Goal: Task Accomplishment & Management: Use online tool/utility

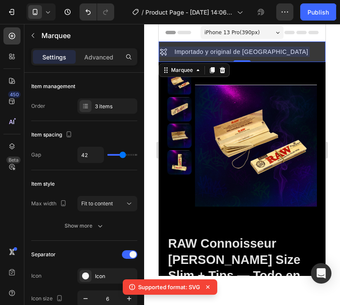
scroll to position [166, 0]
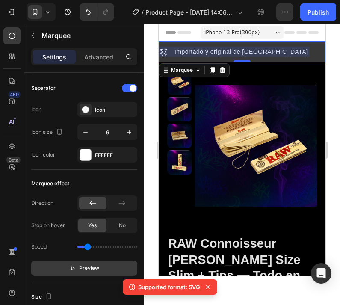
click at [82, 265] on span "Preview" at bounding box center [89, 268] width 20 height 9
click at [87, 268] on span "Pause" at bounding box center [89, 268] width 15 height 9
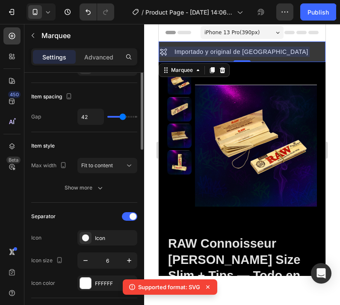
scroll to position [0, 0]
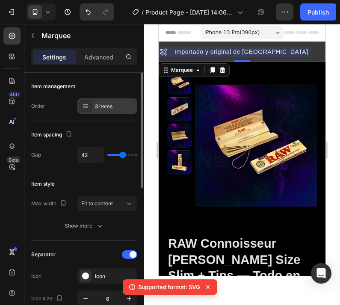
click at [100, 101] on div "3 items" at bounding box center [107, 105] width 60 height 15
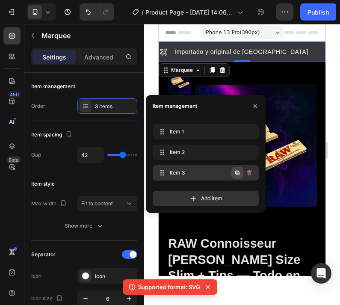
click at [237, 171] on icon "button" at bounding box center [237, 172] width 4 height 4
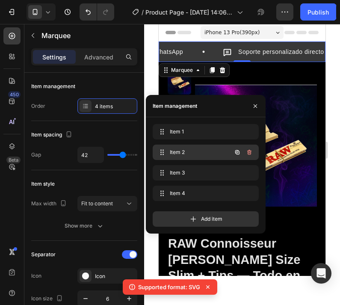
click at [206, 154] on span "Item 2" at bounding box center [194, 152] width 48 height 8
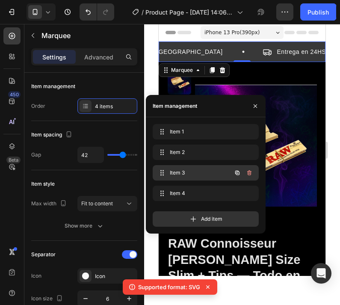
click at [206, 170] on span "Item 3" at bounding box center [194, 173] width 48 height 8
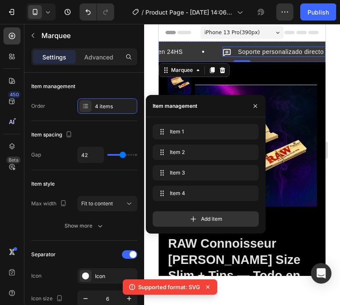
click at [243, 52] on p "Soporte personalizado directo por WhatsApp" at bounding box center [295, 52] width 128 height 8
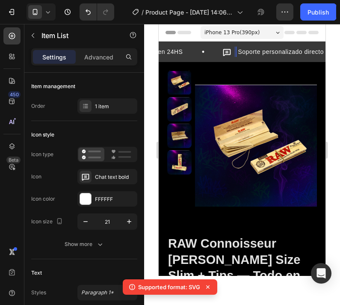
click at [281, 52] on p "Soporte personalizado directo por WhatsApp" at bounding box center [297, 52] width 128 height 8
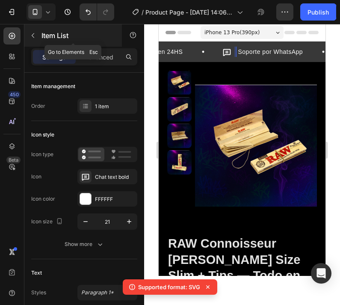
click at [48, 35] on p "Item List" at bounding box center [77, 35] width 73 height 10
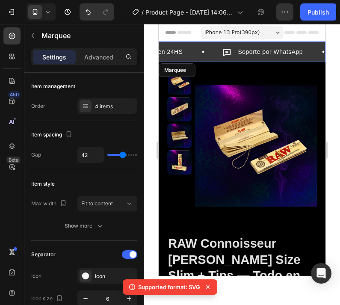
click at [258, 50] on div "Soporte por WhatsApp Item List" at bounding box center [259, 52] width 120 height 10
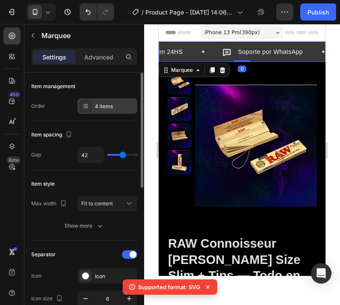
click at [106, 107] on div "4 items" at bounding box center [115, 107] width 40 height 8
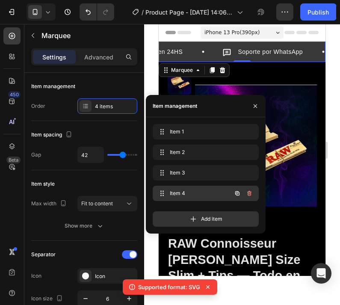
click at [197, 191] on span "Item 4" at bounding box center [194, 193] width 48 height 8
click at [199, 194] on span "Item 4" at bounding box center [194, 193] width 48 height 8
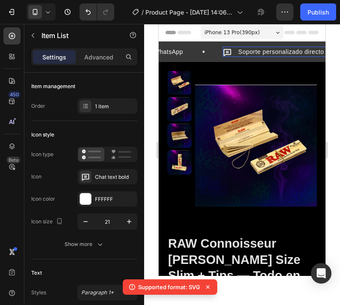
click at [278, 52] on p "Soporte personalizado directo por WhatsApp" at bounding box center [270, 52] width 128 height 8
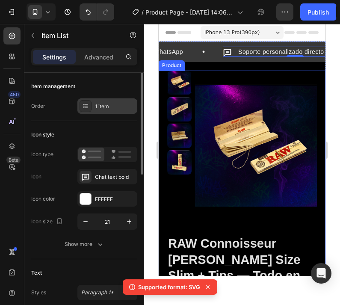
click at [114, 101] on div "1 item" at bounding box center [107, 105] width 60 height 15
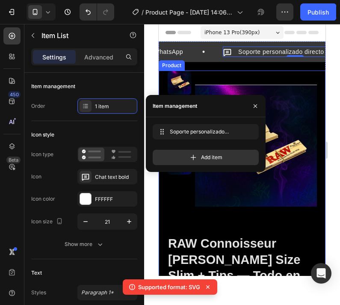
click at [104, 71] on div "Settings Advanced" at bounding box center [84, 60] width 120 height 24
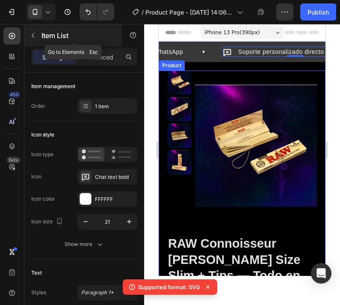
click at [38, 33] on button "button" at bounding box center [33, 36] width 14 height 14
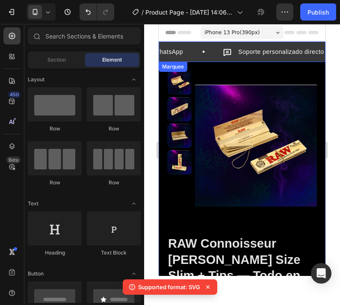
click at [226, 58] on div "Importado y original de [GEOGRAPHIC_DATA] Item List Entrega en 24HS Item List S…" at bounding box center [241, 54] width 167 height 15
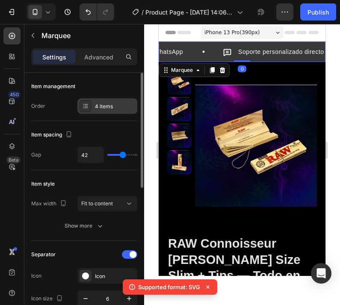
click at [111, 109] on div "4 items" at bounding box center [115, 107] width 40 height 8
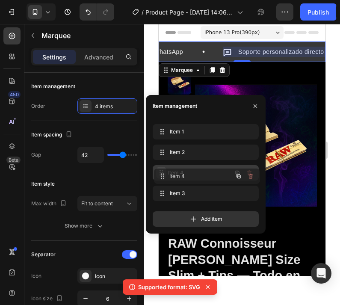
drag, startPoint x: 159, startPoint y: 194, endPoint x: 161, endPoint y: 176, distance: 17.1
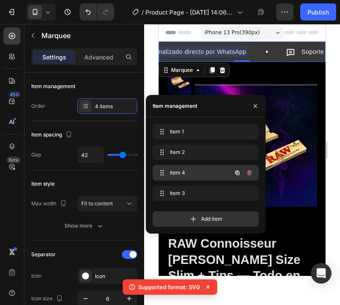
click at [206, 174] on span "Item 4" at bounding box center [194, 173] width 48 height 8
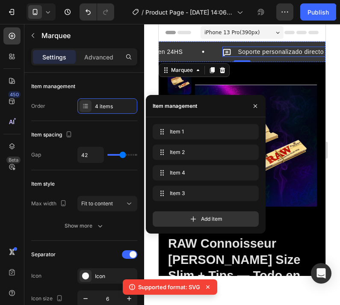
click at [263, 50] on p "Soporte personalizado directo por WhatsApp" at bounding box center [299, 52] width 128 height 8
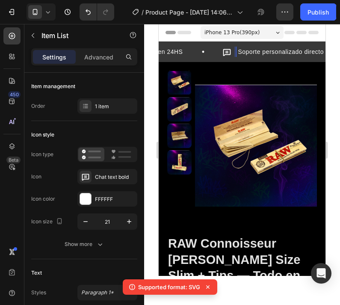
click at [308, 53] on p "Soporte personalizado directo por WhatsApp" at bounding box center [301, 52] width 128 height 8
click at [311, 53] on p "Soporte personalizado directo por WhatsApp" at bounding box center [301, 52] width 128 height 8
click at [222, 52] on icon at bounding box center [226, 52] width 8 height 7
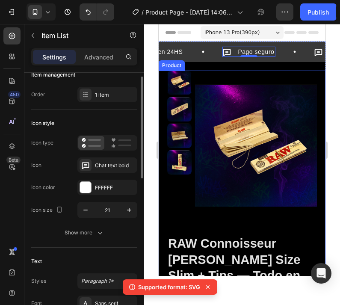
scroll to position [0, 0]
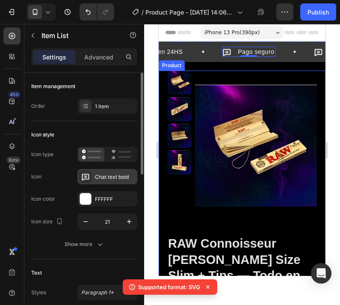
click at [110, 177] on div "Chat text bold" at bounding box center [115, 177] width 40 height 8
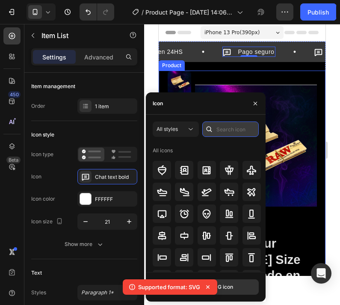
click at [221, 129] on input "text" at bounding box center [230, 128] width 56 height 15
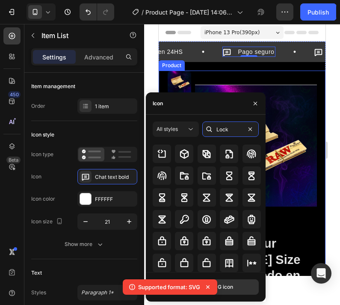
scroll to position [98, 0]
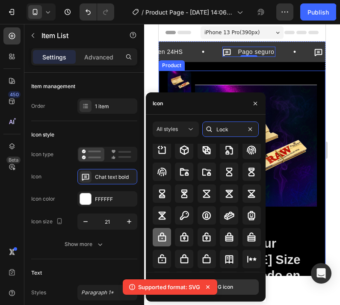
type input "Lock"
click at [166, 236] on icon at bounding box center [162, 236] width 8 height 9
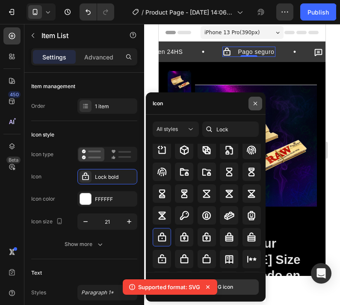
click at [255, 99] on button "button" at bounding box center [255, 104] width 14 height 14
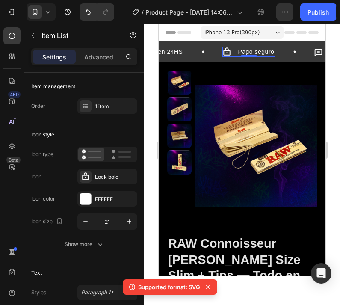
click at [150, 79] on div at bounding box center [242, 164] width 196 height 281
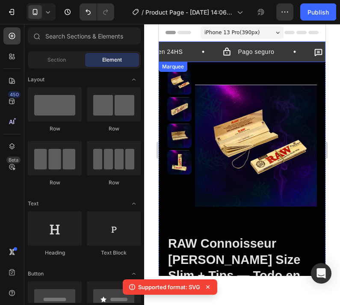
click at [229, 50] on div "Pago seguro Item List" at bounding box center [266, 52] width 91 height 10
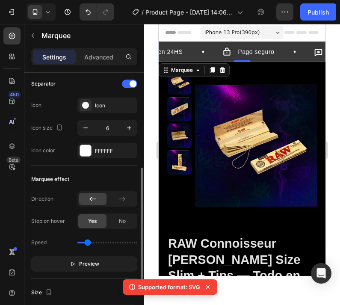
scroll to position [205, 0]
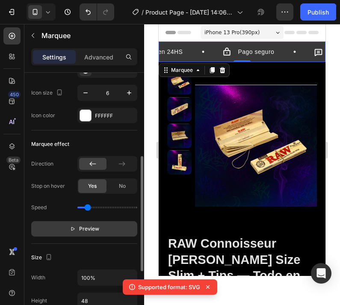
click at [80, 231] on span "Preview" at bounding box center [89, 228] width 20 height 9
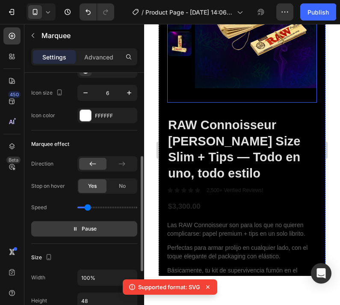
scroll to position [135, 0]
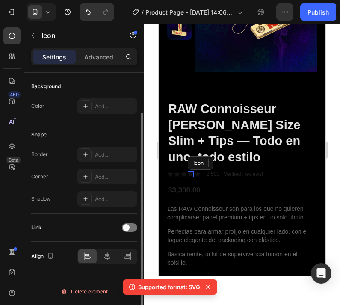
click at [190, 171] on icon at bounding box center [190, 173] width 5 height 5
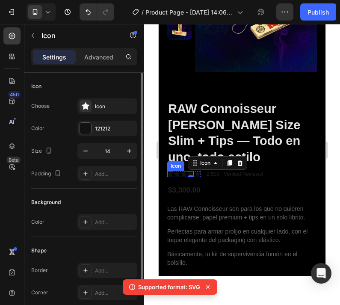
click at [170, 171] on div "Icon" at bounding box center [170, 174] width 6 height 6
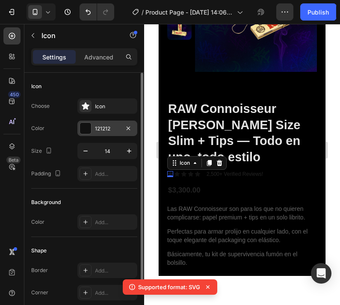
click at [87, 131] on div at bounding box center [85, 128] width 11 height 11
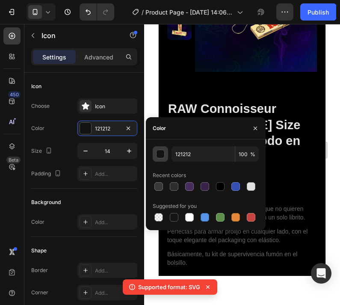
click at [157, 156] on div "button" at bounding box center [160, 154] width 9 height 9
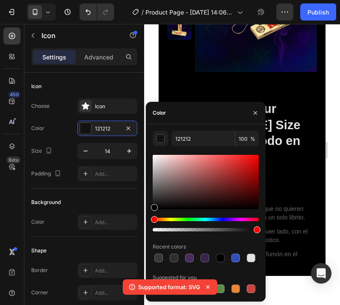
click at [208, 286] on icon at bounding box center [207, 286] width 3 height 3
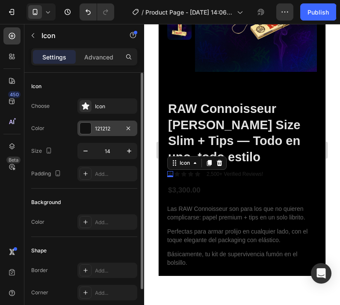
click at [86, 124] on div at bounding box center [85, 128] width 11 height 11
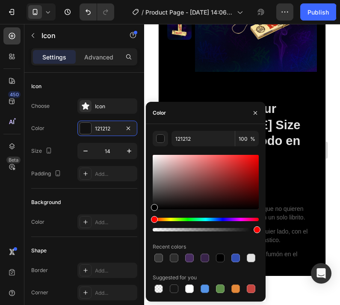
click at [167, 219] on div "Hue" at bounding box center [206, 218] width 106 height 3
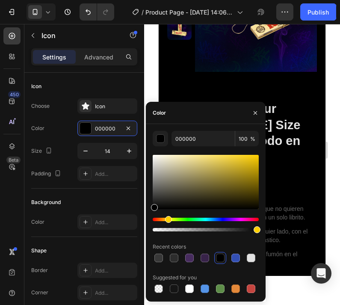
click at [165, 219] on div "Hue" at bounding box center [168, 219] width 7 height 7
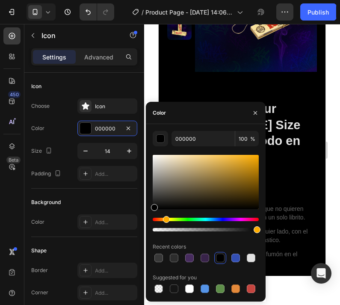
click at [234, 172] on div at bounding box center [206, 182] width 106 height 54
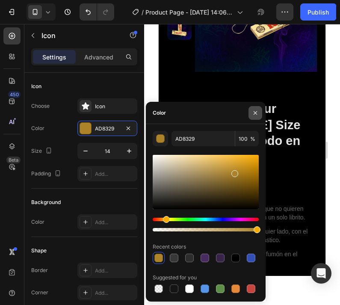
click at [256, 114] on icon "button" at bounding box center [255, 112] width 7 height 7
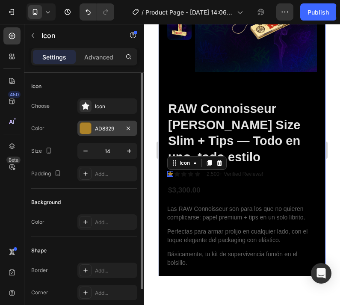
click at [88, 128] on div at bounding box center [85, 128] width 11 height 11
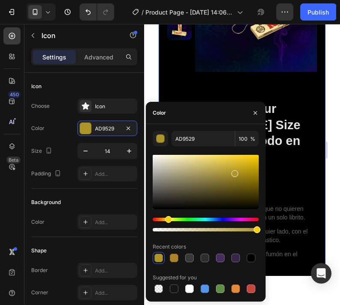
click at [167, 219] on div "Hue" at bounding box center [168, 219] width 7 height 7
drag, startPoint x: 235, startPoint y: 174, endPoint x: 234, endPoint y: 168, distance: 5.6
click at [234, 168] on div at bounding box center [234, 170] width 7 height 7
drag, startPoint x: 234, startPoint y: 170, endPoint x: 247, endPoint y: 150, distance: 23.7
click at [247, 150] on div "BCA22D 100 % Recent colors Suggested for you" at bounding box center [206, 213] width 106 height 164
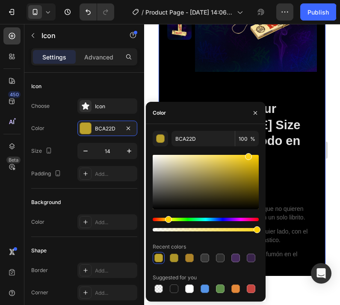
type input "FFD51C"
click at [256, 113] on icon "button" at bounding box center [255, 112] width 7 height 7
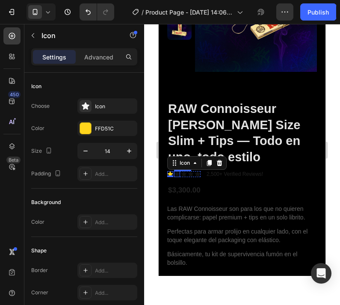
click at [176, 171] on icon at bounding box center [176, 173] width 5 height 5
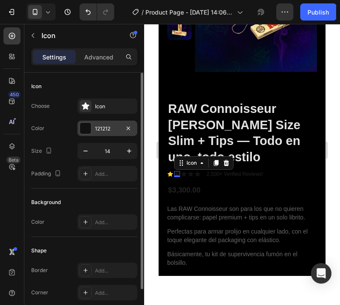
click at [89, 131] on div at bounding box center [85, 128] width 11 height 11
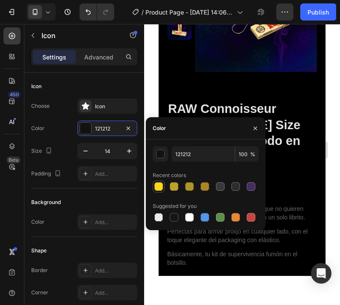
click at [159, 184] on div at bounding box center [158, 186] width 9 height 9
type input "FFD51C"
click at [255, 125] on icon "button" at bounding box center [255, 128] width 7 height 7
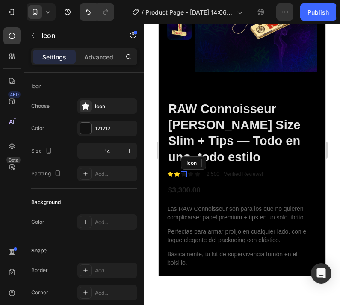
click at [185, 171] on div "Icon" at bounding box center [184, 174] width 6 height 6
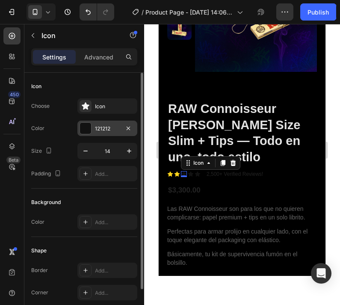
click at [83, 128] on div at bounding box center [85, 128] width 11 height 11
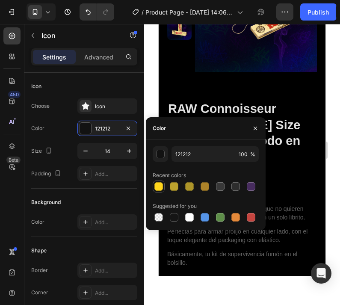
click at [160, 191] on div at bounding box center [158, 186] width 10 height 10
type input "FFD51C"
click at [252, 131] on icon "button" at bounding box center [255, 128] width 7 height 7
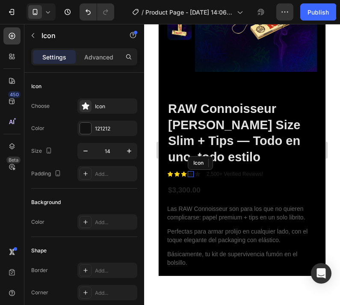
click at [191, 171] on icon at bounding box center [190, 173] width 5 height 5
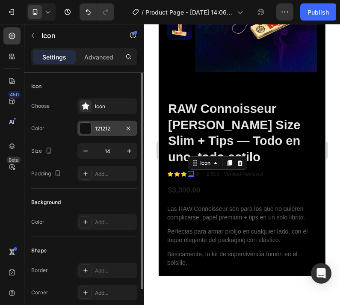
click at [87, 129] on div at bounding box center [85, 128] width 11 height 11
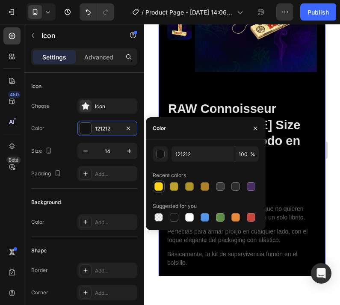
click at [163, 185] on div at bounding box center [158, 186] width 10 height 10
type input "FFD51C"
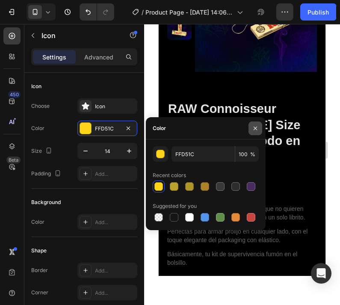
drag, startPoint x: 253, startPoint y: 129, endPoint x: 94, endPoint y: 105, distance: 160.3
click at [253, 129] on icon "button" at bounding box center [255, 128] width 7 height 7
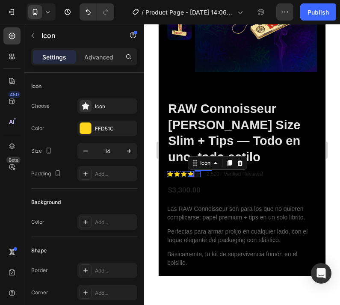
click at [196, 171] on icon at bounding box center [197, 173] width 5 height 5
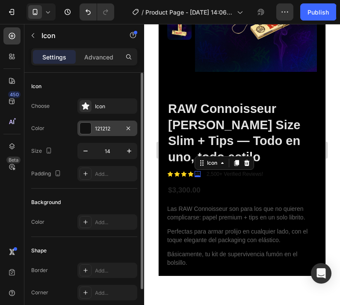
click at [85, 132] on div at bounding box center [85, 128] width 11 height 11
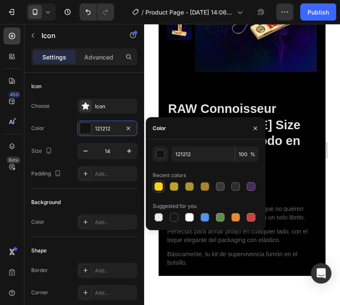
click at [160, 189] on div at bounding box center [158, 186] width 9 height 9
type input "FFD51C"
click at [256, 130] on icon "button" at bounding box center [255, 128] width 7 height 7
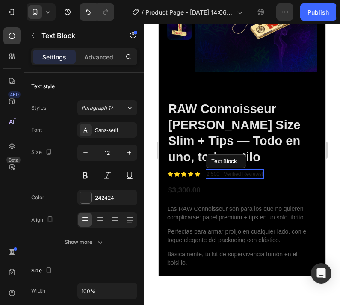
click at [209, 170] on p "2,500+ Verified Reviews!" at bounding box center [234, 174] width 56 height 8
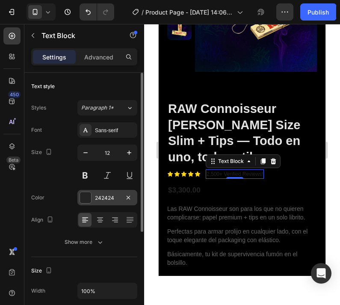
click at [81, 202] on div at bounding box center [85, 197] width 11 height 11
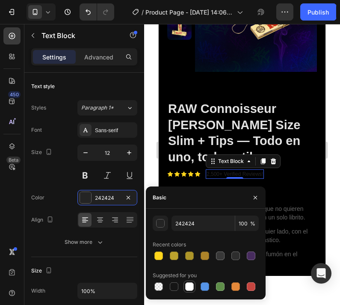
click at [188, 292] on div at bounding box center [189, 286] width 12 height 12
type input "FFFFFF"
click at [254, 195] on icon "button" at bounding box center [255, 197] width 7 height 7
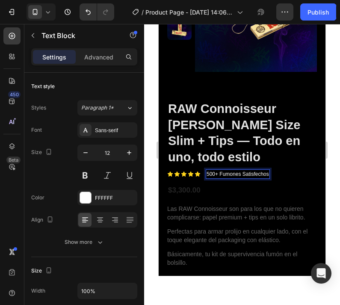
click at [331, 167] on div at bounding box center [242, 164] width 196 height 281
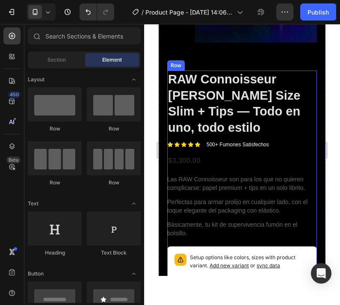
scroll to position [168, 0]
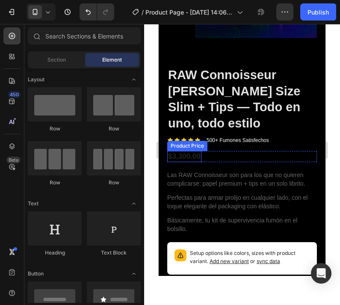
click at [197, 151] on div "$3,300.00" at bounding box center [184, 156] width 34 height 11
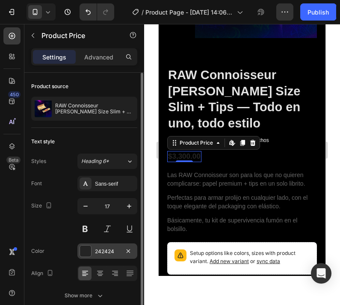
click at [85, 255] on div at bounding box center [85, 250] width 11 height 11
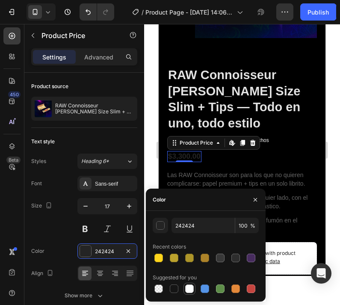
click at [188, 290] on div at bounding box center [189, 288] width 9 height 9
type input "FFFFFF"
click at [252, 202] on icon "button" at bounding box center [255, 199] width 7 height 7
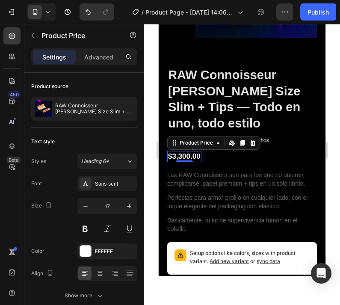
click at [150, 152] on div at bounding box center [242, 164] width 196 height 281
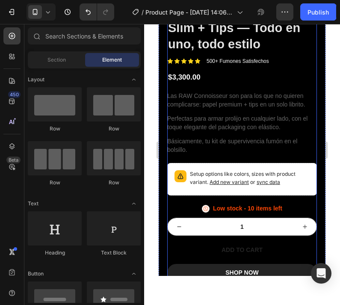
scroll to position [243, 0]
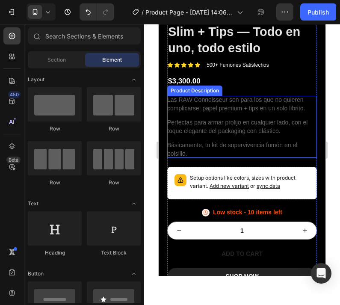
click at [251, 99] on div "Las RAW Connoisseur son para los que no quieren complicarse: papel premium + ti…" at bounding box center [242, 127] width 150 height 62
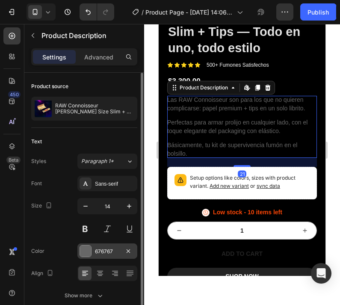
click at [85, 250] on div at bounding box center [85, 250] width 11 height 11
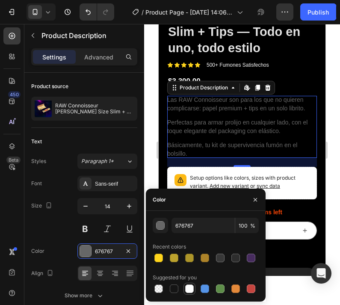
click at [193, 289] on div at bounding box center [189, 288] width 9 height 9
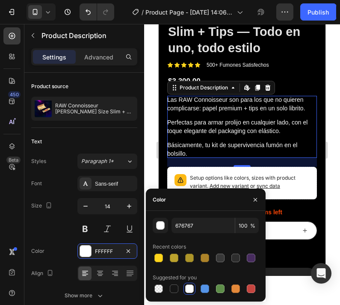
type input "FFFFFF"
click at [252, 202] on icon "button" at bounding box center [255, 199] width 7 height 7
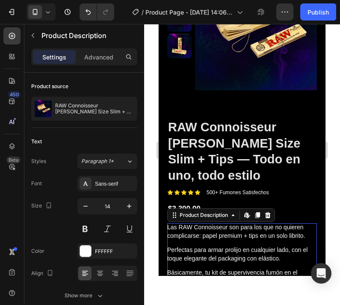
scroll to position [114, 0]
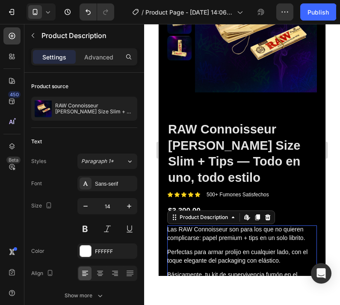
click at [331, 146] on div at bounding box center [242, 164] width 196 height 281
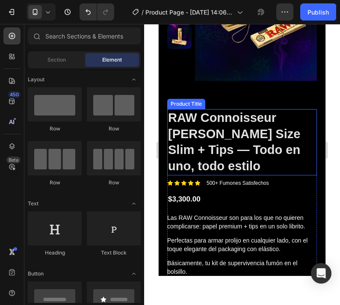
scroll to position [95, 0]
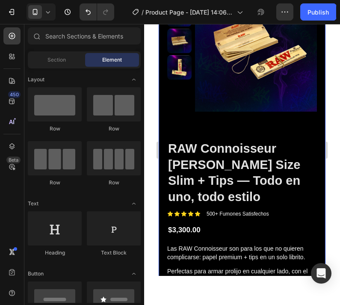
click at [282, 134] on div "Product Images" at bounding box center [242, 58] width 150 height 164
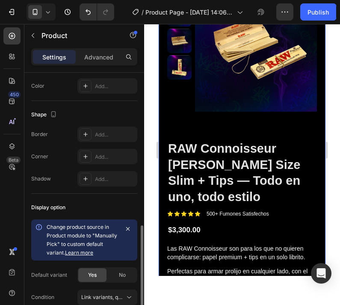
scroll to position [271, 0]
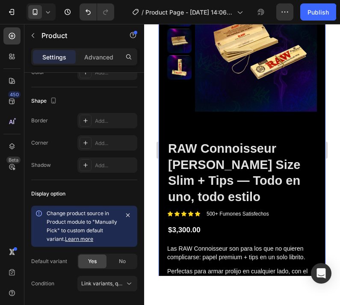
click at [172, 129] on div "Product Images" at bounding box center [242, 58] width 150 height 164
click at [92, 57] on p "Advanced" at bounding box center [98, 57] width 29 height 9
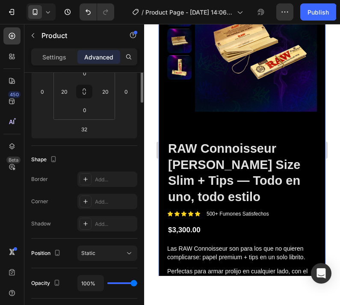
scroll to position [0, 0]
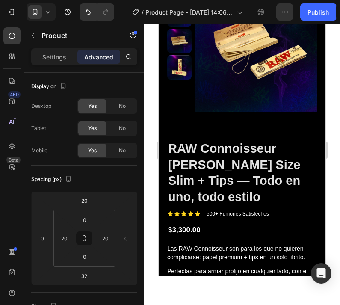
click at [57, 64] on div "Settings Advanced" at bounding box center [84, 56] width 106 height 17
click at [61, 65] on div "Settings Advanced" at bounding box center [84, 60] width 120 height 24
click at [61, 60] on p "Settings" at bounding box center [54, 57] width 24 height 9
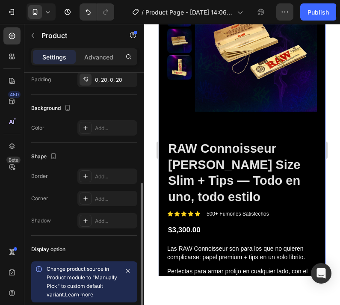
scroll to position [216, 0]
click at [318, 205] on div "Product Images RAW Connoisseur [PERSON_NAME] Size Slim + Tips — Todo en uno, to…" at bounding box center [241, 205] width 167 height 458
click at [317, 205] on div "Product Images RAW Connoisseur [PERSON_NAME] Size Slim + Tips — Todo en uno, to…" at bounding box center [241, 205] width 167 height 458
click at [219, 137] on div "Product Images" at bounding box center [242, 58] width 150 height 164
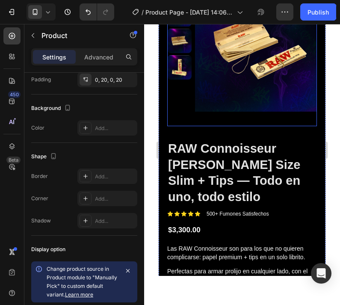
click at [218, 111] on img at bounding box center [256, 51] width 122 height 150
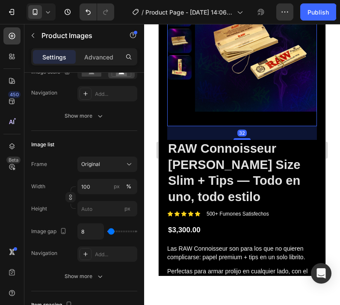
scroll to position [0, 0]
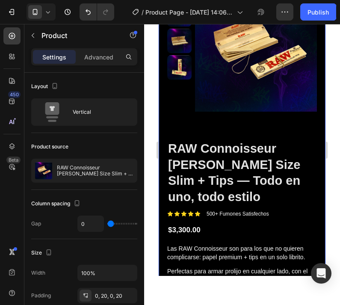
click at [161, 142] on div "Product Images 32 RAW Connoisseur [PERSON_NAME] Size Slim + Tips — Todo en uno,…" at bounding box center [241, 205] width 167 height 458
click at [164, 139] on div "Product Images RAW Connoisseur [PERSON_NAME] Size Slim + Tips — Todo en uno, to…" at bounding box center [241, 205] width 167 height 458
click at [317, 166] on div "Product Images RAW Connoisseur [PERSON_NAME] Size Slim + Tips — Todo en uno, to…" at bounding box center [241, 205] width 167 height 458
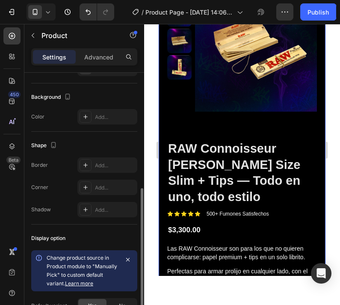
scroll to position [226, 0]
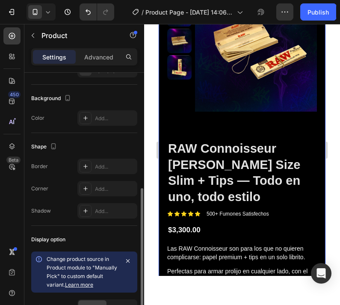
click at [170, 135] on div "Product Images" at bounding box center [242, 58] width 150 height 164
click at [164, 200] on div "Product Images RAW Connoisseur [PERSON_NAME] Size Slim + Tips — Todo en uno, to…" at bounding box center [241, 205] width 167 height 458
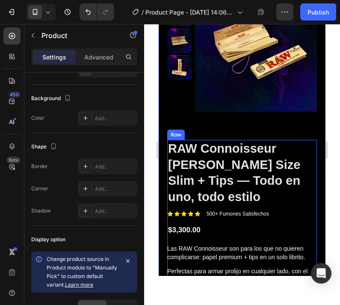
click at [256, 219] on div "RAW Connoisseur [PERSON_NAME] Size Slim + Tips — Todo en uno, todo estilo Produ…" at bounding box center [242, 287] width 150 height 294
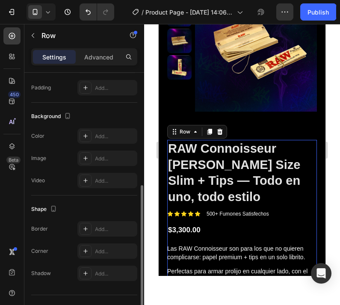
scroll to position [0, 0]
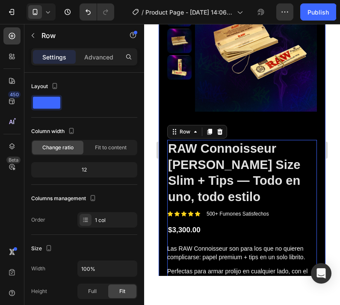
click at [261, 132] on div "Product Images" at bounding box center [242, 58] width 150 height 164
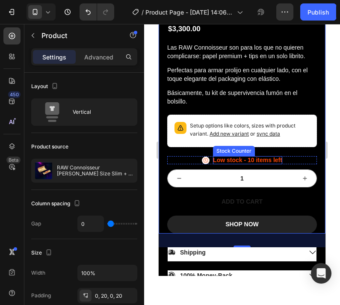
scroll to position [297, 0]
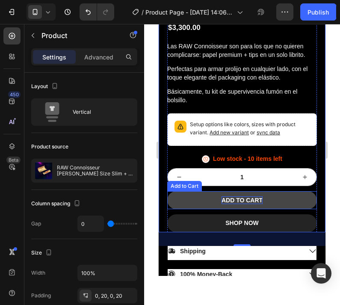
click at [258, 196] on div "ADD TO CART" at bounding box center [241, 200] width 41 height 8
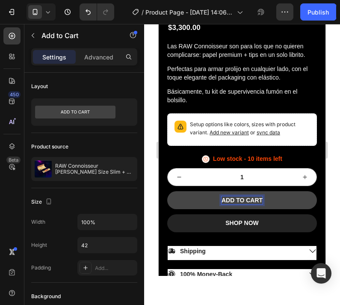
click at [261, 196] on p "ADD TO CART" at bounding box center [241, 200] width 41 height 8
click at [242, 191] on button "AGREGAR" at bounding box center [242, 200] width 150 height 18
click at [242, 191] on button "AGREGAR AL" at bounding box center [242, 200] width 150 height 18
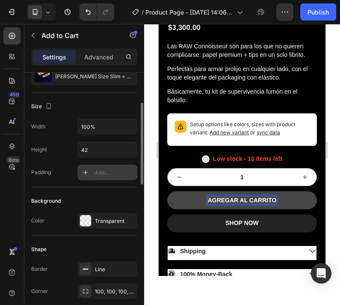
scroll to position [111, 0]
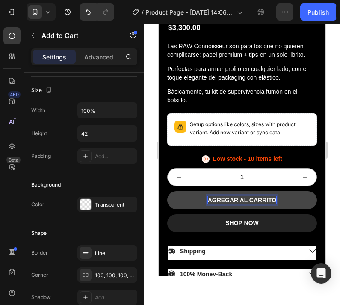
click at [293, 191] on button "AGREGAR AL CARRITO" at bounding box center [242, 200] width 150 height 18
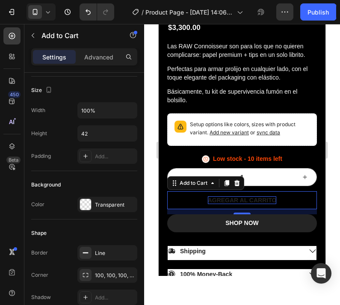
click at [149, 205] on div at bounding box center [242, 164] width 196 height 281
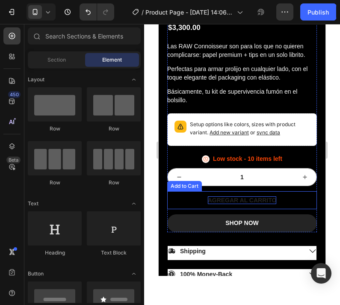
click at [249, 196] on p "AGREGAR AL CARRITO" at bounding box center [242, 200] width 69 height 8
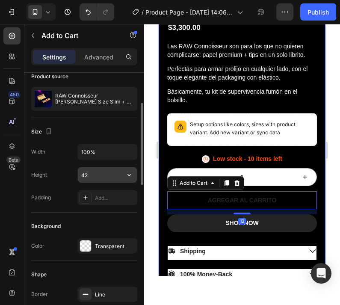
scroll to position [78, 0]
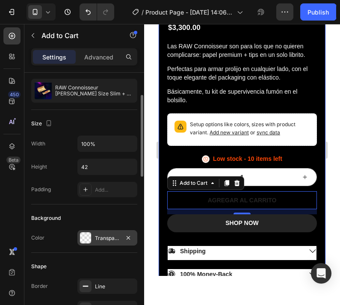
click at [101, 239] on div "Transparent" at bounding box center [107, 238] width 25 height 8
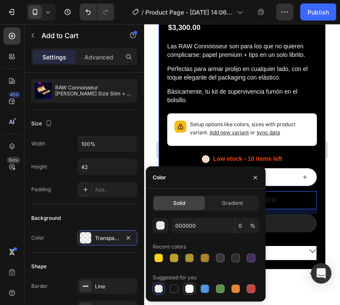
click at [186, 287] on div at bounding box center [189, 288] width 9 height 9
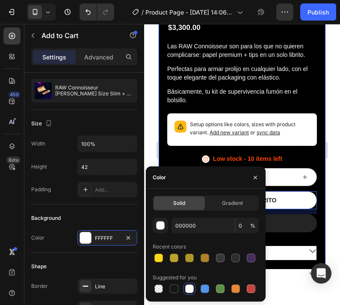
type input "FFFFFF"
type input "100"
click at [177, 290] on div at bounding box center [174, 288] width 9 height 9
type input "151515"
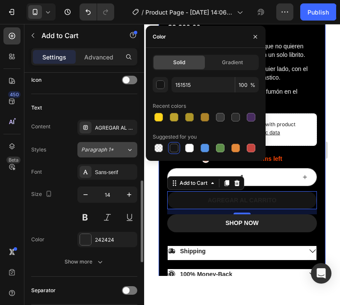
scroll to position [361, 0]
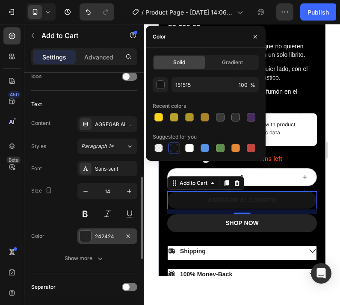
click at [88, 238] on div at bounding box center [85, 235] width 11 height 11
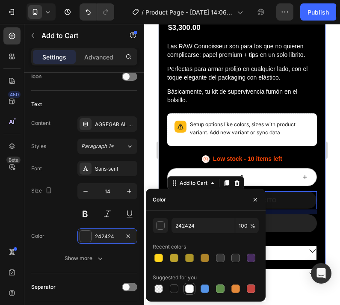
click at [193, 292] on div at bounding box center [189, 288] width 9 height 9
type input "FFFFFF"
click at [257, 199] on icon "button" at bounding box center [255, 199] width 7 height 7
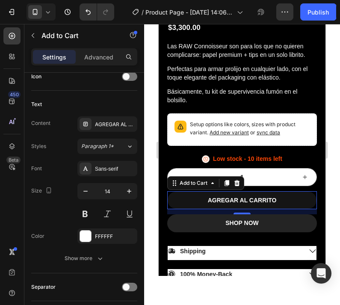
click at [151, 196] on div at bounding box center [242, 164] width 196 height 281
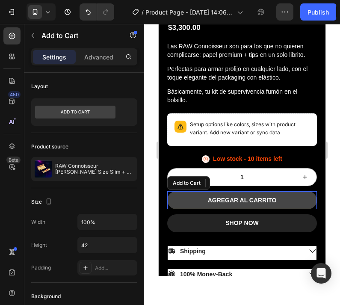
click at [288, 191] on button "AGREGAR AL CARRITO" at bounding box center [242, 200] width 150 height 18
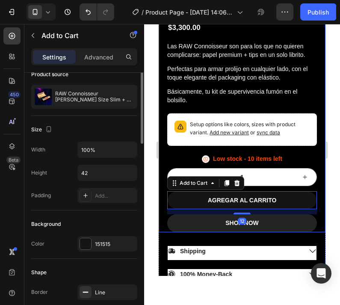
scroll to position [76, 0]
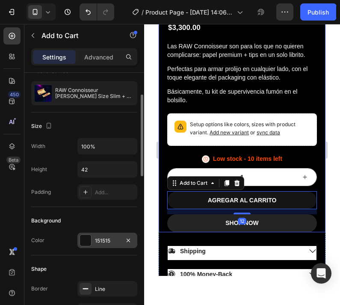
click at [80, 245] on div at bounding box center [85, 240] width 11 height 11
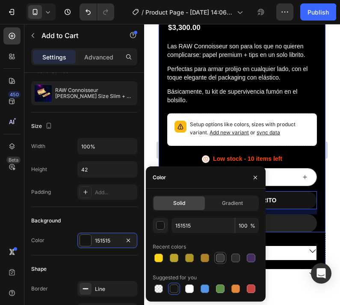
click at [223, 257] on div at bounding box center [220, 257] width 9 height 9
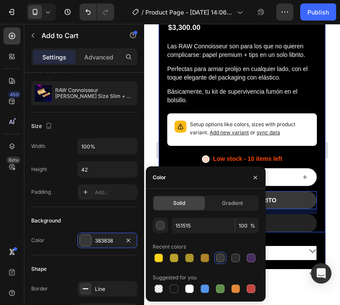
type input "383838"
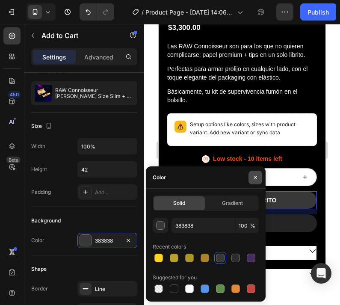
click at [258, 177] on icon "button" at bounding box center [255, 177] width 7 height 7
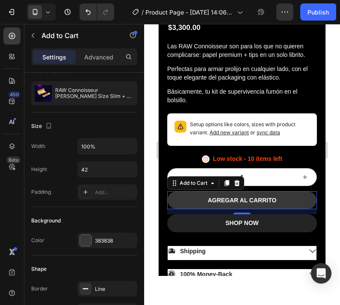
click at [149, 126] on div at bounding box center [242, 164] width 196 height 281
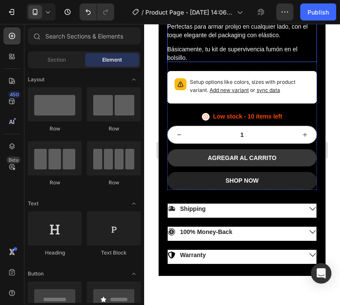
scroll to position [340, 0]
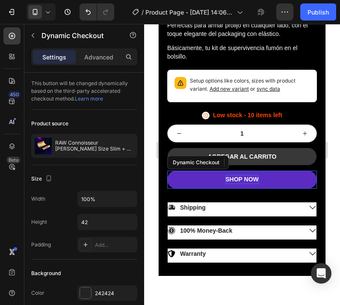
click at [254, 175] on div "SHOP NOW" at bounding box center [241, 179] width 33 height 9
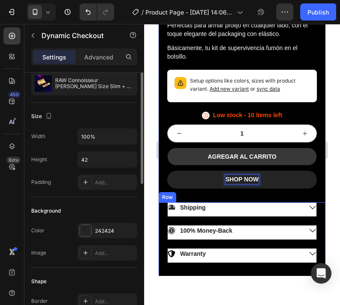
scroll to position [63, 0]
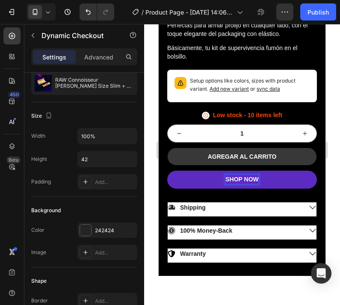
click at [258, 175] on p "SHOP NOW" at bounding box center [241, 179] width 33 height 9
click at [242, 170] on button "COMPRA" at bounding box center [242, 179] width 150 height 18
click at [152, 126] on div at bounding box center [242, 164] width 196 height 281
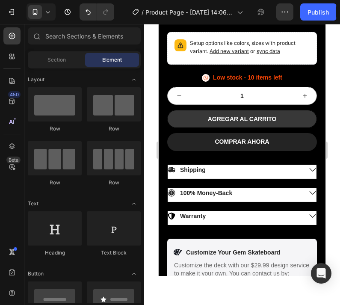
scroll to position [373, 0]
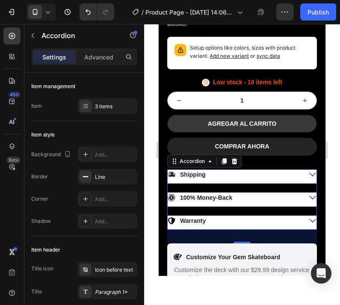
click at [311, 170] on icon at bounding box center [312, 174] width 8 height 8
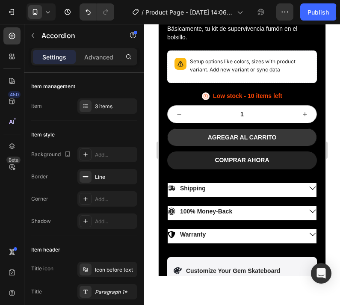
scroll to position [381, 0]
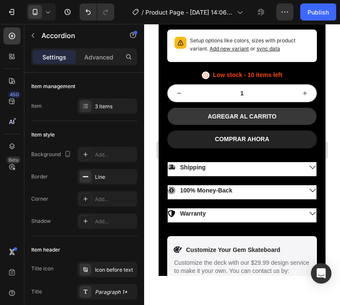
click at [227, 162] on div "Shipping" at bounding box center [234, 167] width 134 height 10
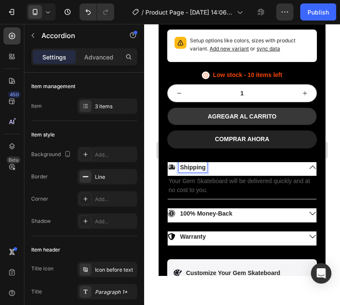
click at [195, 163] on p "Shipping" at bounding box center [193, 167] width 26 height 8
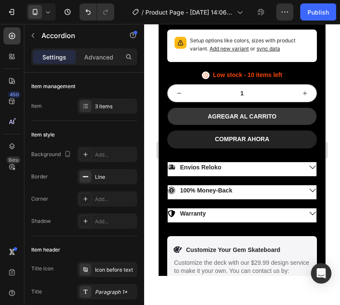
click at [259, 162] on div "Envios Reloko" at bounding box center [234, 167] width 134 height 10
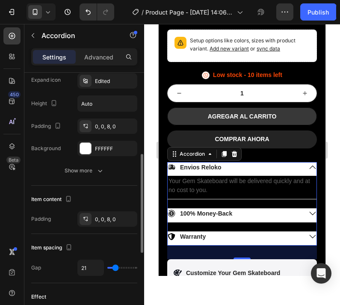
scroll to position [235, 0]
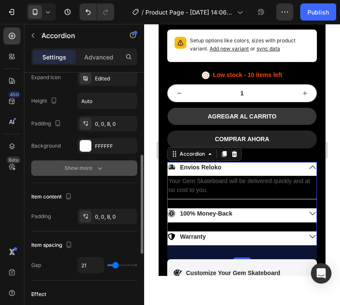
click at [94, 168] on div "Show more" at bounding box center [85, 168] width 40 height 9
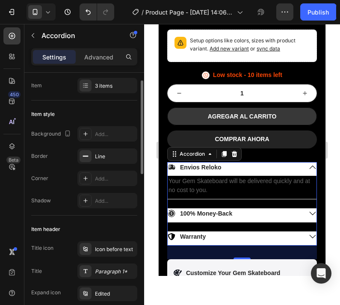
scroll to position [21, 0]
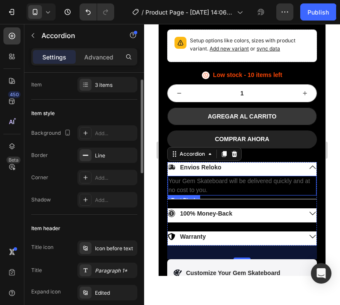
click at [208, 176] on p "Your Gem Skateboard will be delivered quickly and at no cost to you." at bounding box center [241, 185] width 147 height 18
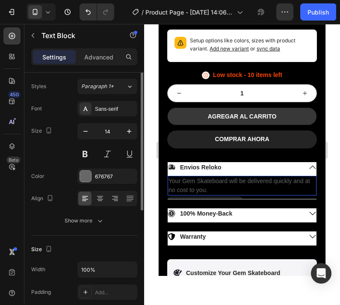
scroll to position [0, 0]
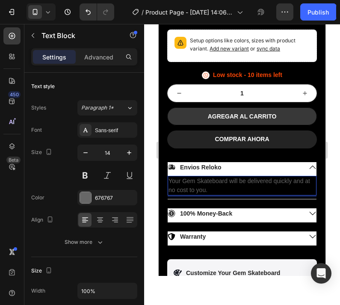
click at [203, 176] on p "Your Gem Skateboard will be delivered quickly and at no cost to you." at bounding box center [241, 185] width 147 height 18
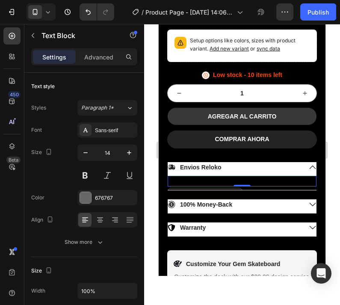
click at [181, 176] on div "Rich Text Editor. Editing area: main" at bounding box center [241, 181] width 149 height 11
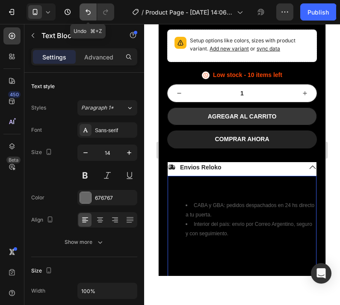
click at [88, 10] on icon "Undo/Redo" at bounding box center [88, 12] width 9 height 9
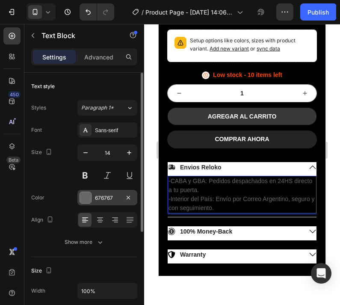
click at [99, 200] on div "676767" at bounding box center [107, 198] width 25 height 8
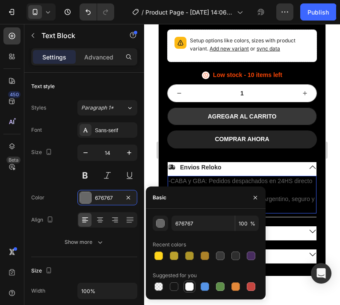
click at [192, 287] on div at bounding box center [189, 286] width 9 height 9
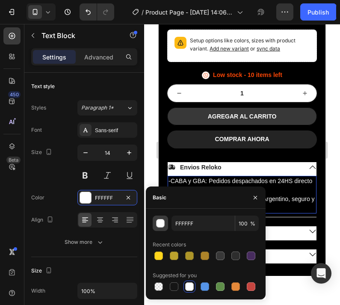
click at [162, 219] on div "button" at bounding box center [160, 223] width 9 height 9
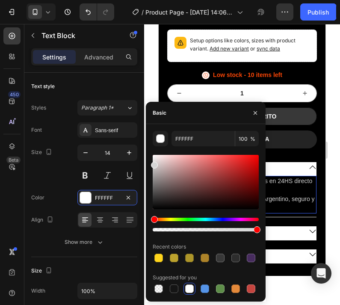
drag, startPoint x: 152, startPoint y: 156, endPoint x: 152, endPoint y: 163, distance: 6.8
click at [152, 163] on div at bounding box center [154, 164] width 7 height 7
type input "D6D6D6"
